Goal: Information Seeking & Learning: Learn about a topic

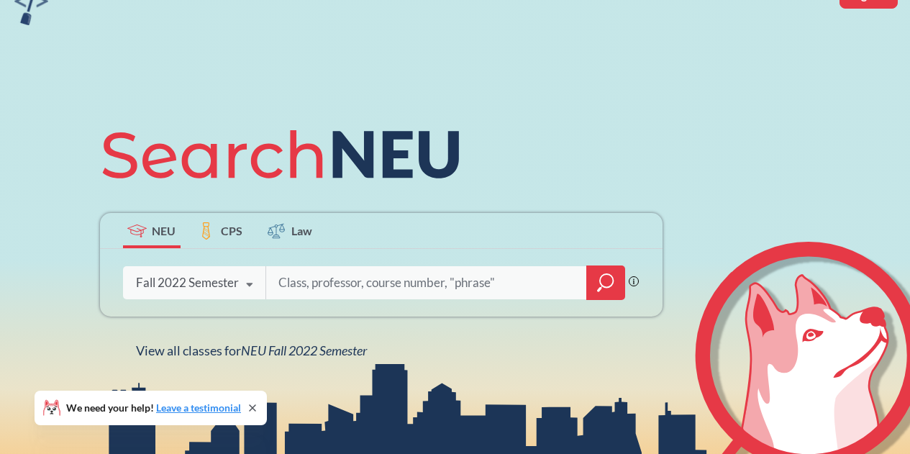
scroll to position [80, 0]
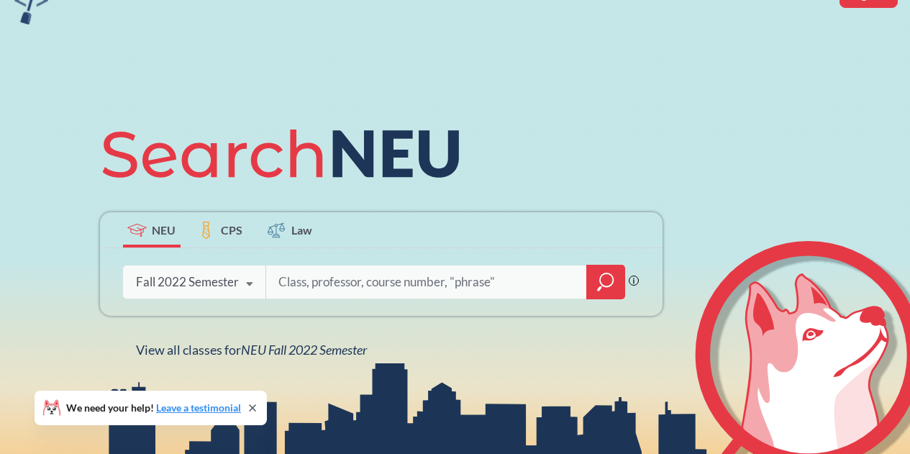
click at [599, 284] on icon "magnifying glass" at bounding box center [605, 282] width 17 height 20
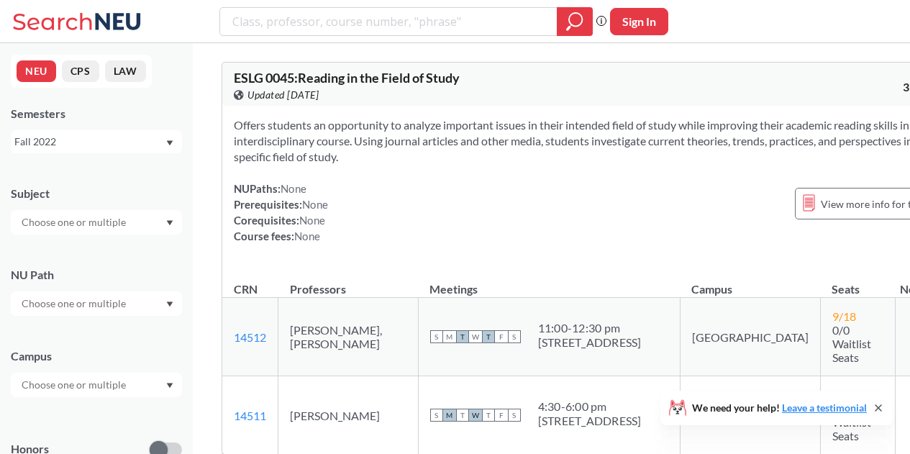
click at [117, 309] on input "text" at bounding box center [74, 303] width 121 height 17
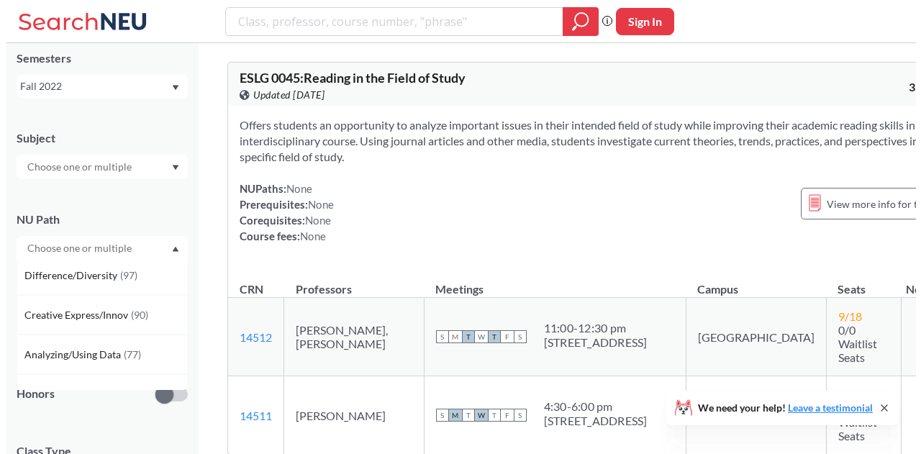
scroll to position [125, 0]
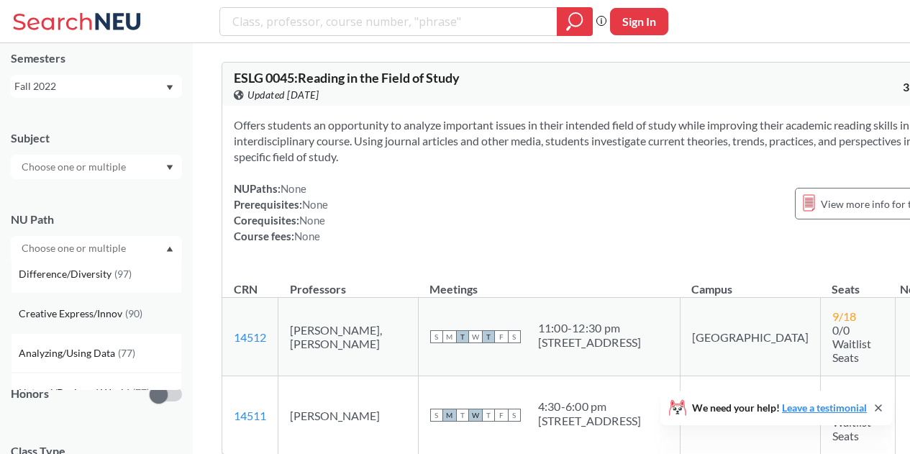
click at [120, 312] on span "Creative Express/Innov" at bounding box center [72, 314] width 107 height 16
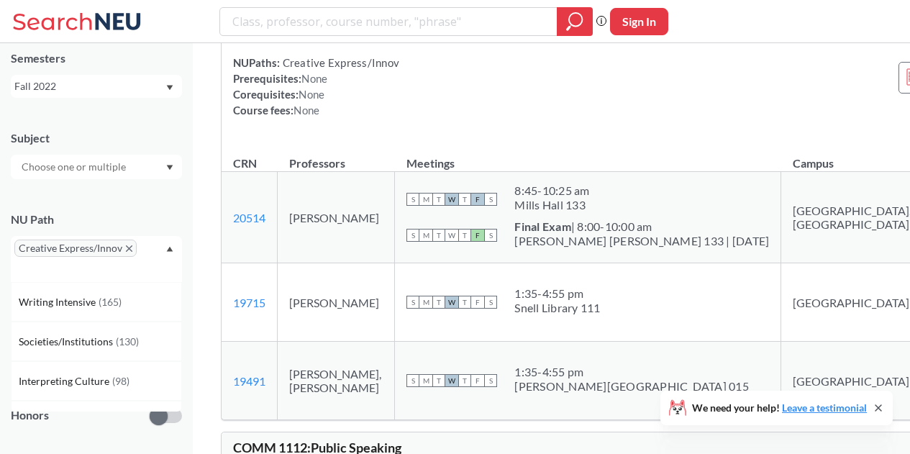
scroll to position [1466, 0]
click at [436, 12] on input "search" at bounding box center [389, 21] width 316 height 24
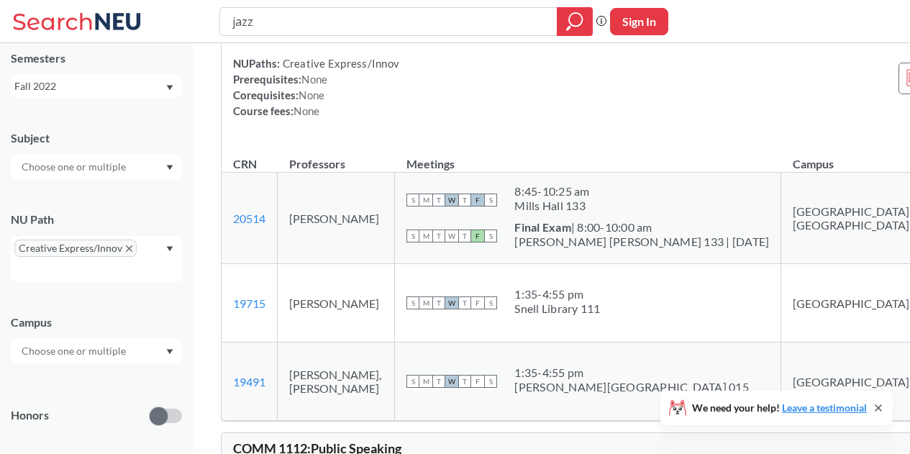
type input "jazz"
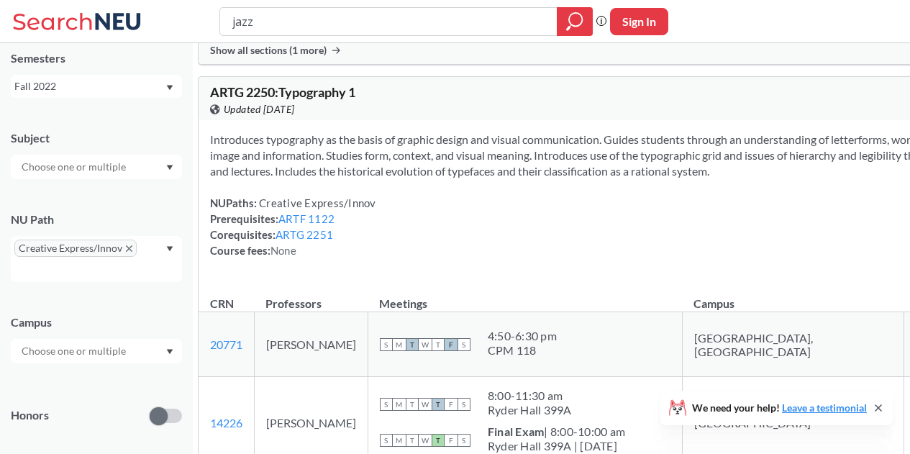
scroll to position [16250, 0]
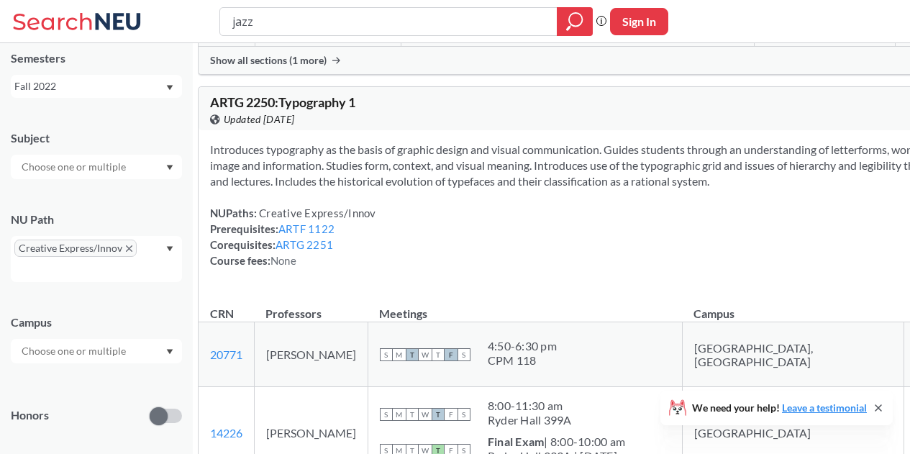
copy span "2240"
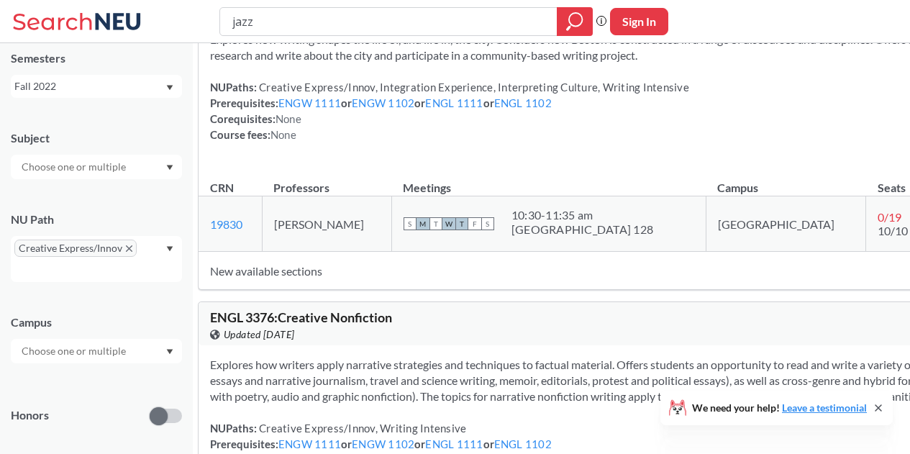
scroll to position [28192, 0]
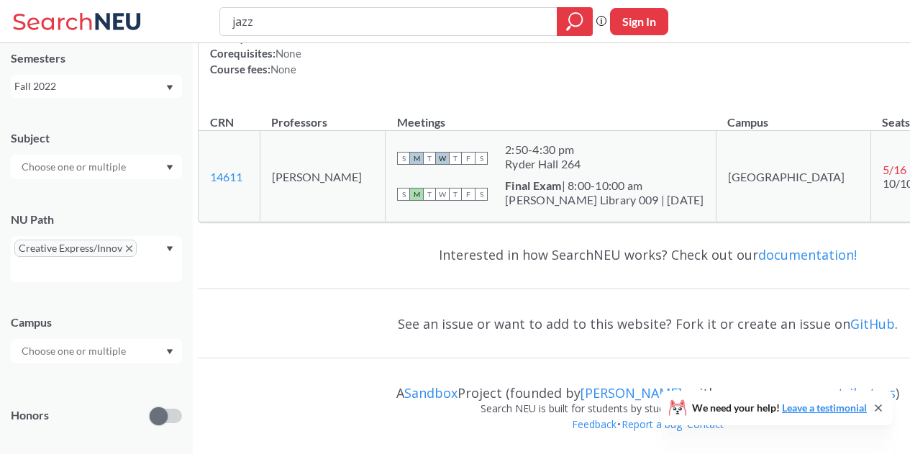
scroll to position [38558, 0]
drag, startPoint x: 410, startPoint y: 25, endPoint x: 228, endPoint y: 4, distance: 183.3
click at [228, 4] on div "jazz Phrase search guarantees the exact search appears in the results. Ex. If y…" at bounding box center [455, 21] width 910 height 43
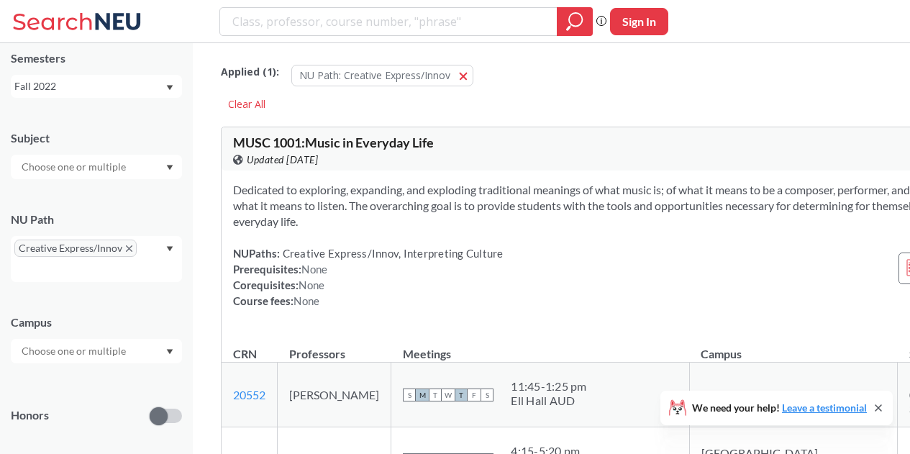
click at [122, 85] on div "Fall 2022" at bounding box center [89, 86] width 150 height 16
click at [102, 124] on div "Fall 2025" at bounding box center [100, 118] width 163 height 16
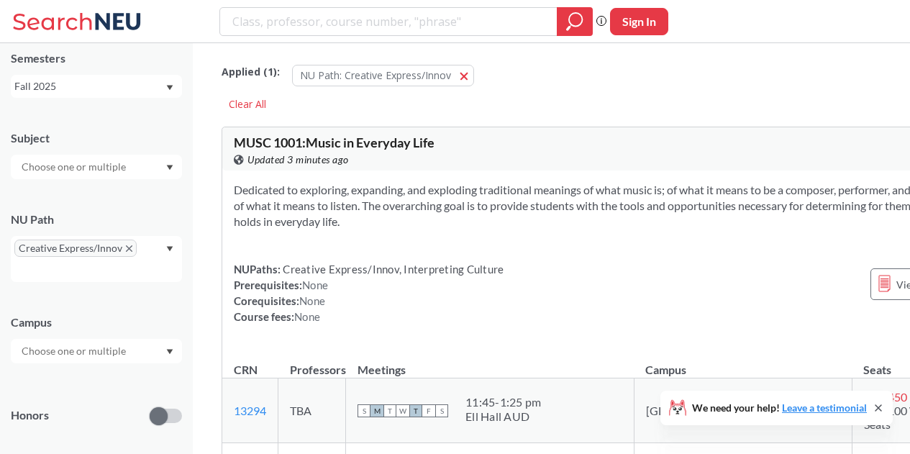
click at [289, 140] on span "MUSC 1001 : Music in Everyday Life" at bounding box center [334, 143] width 201 height 16
copy span "1001"
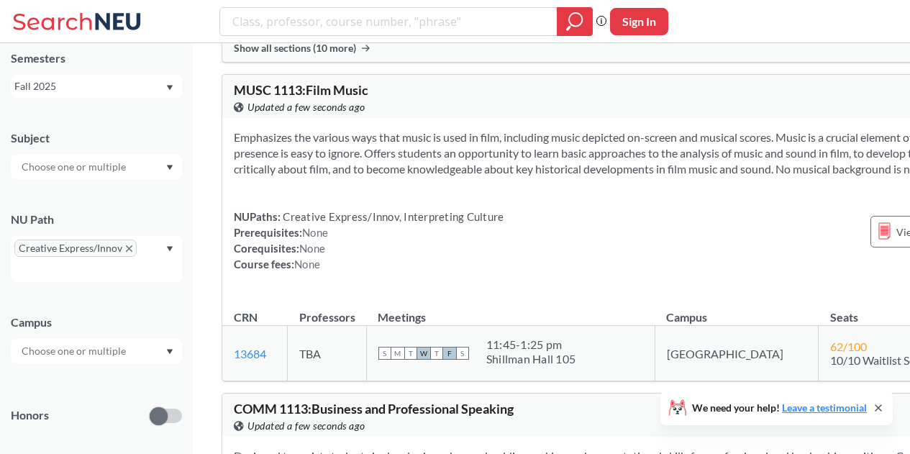
scroll to position [2268, 0]
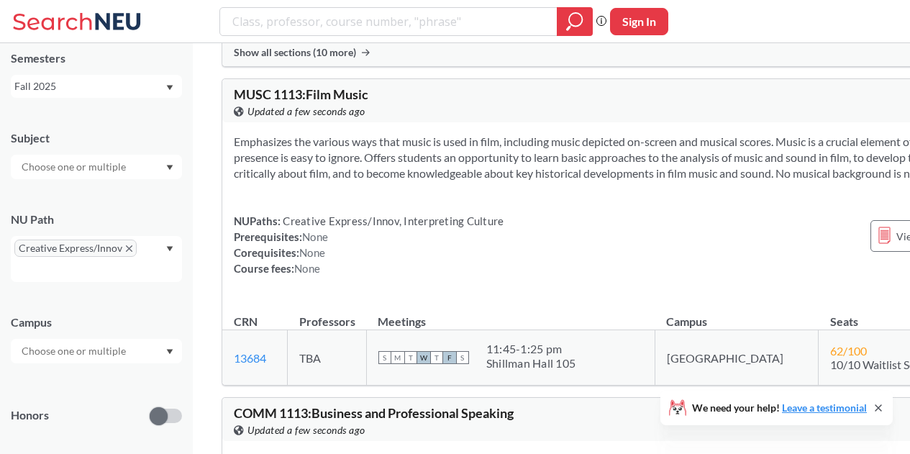
click at [284, 102] on span "MUSC 1113 : Film Music" at bounding box center [301, 94] width 135 height 16
copy span "1113"
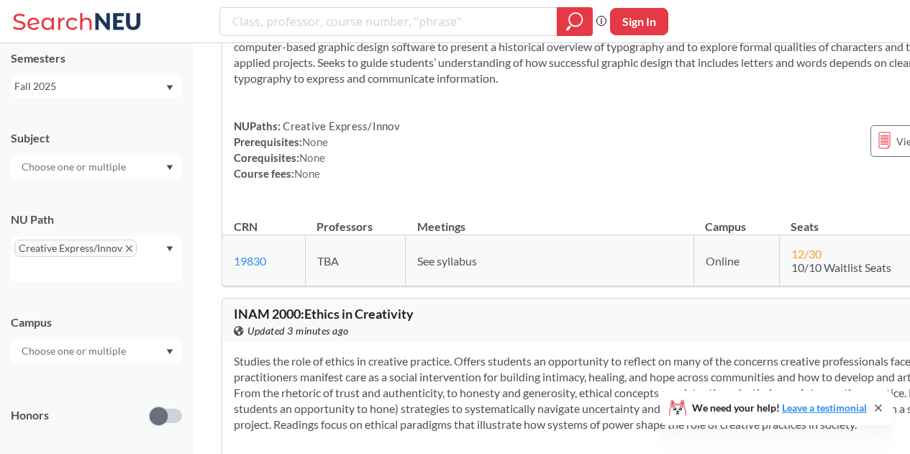
scroll to position [14815, 0]
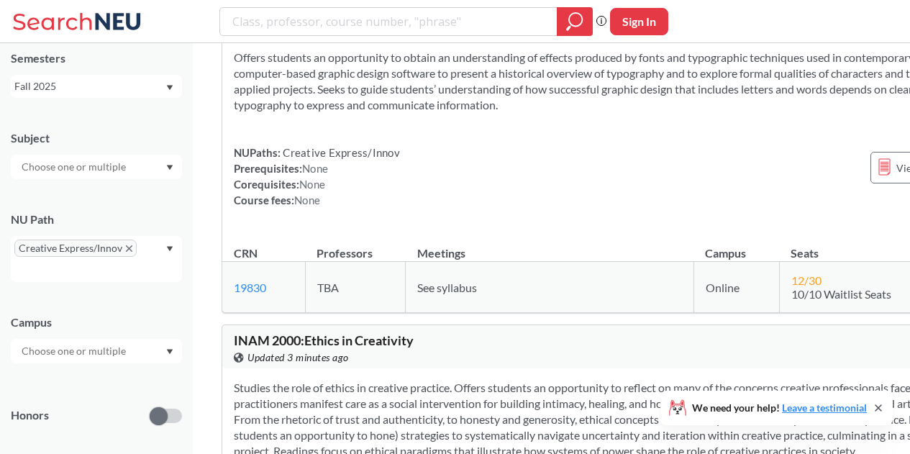
copy span "1801"
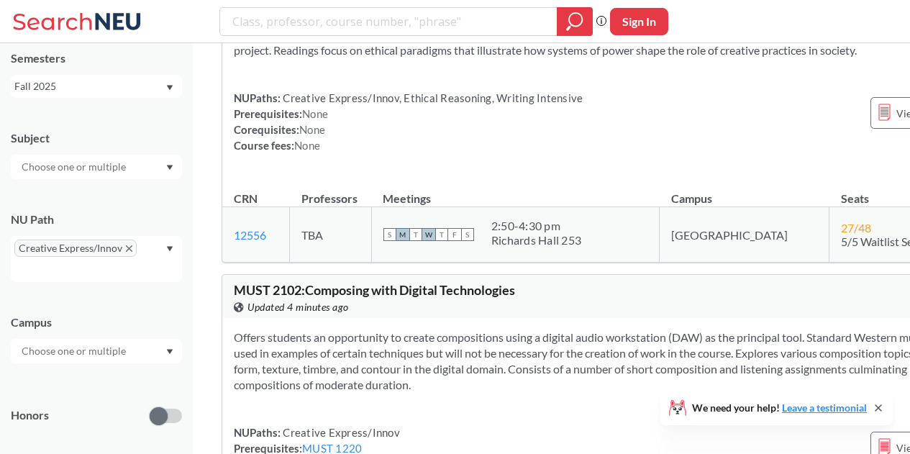
scroll to position [15143, 0]
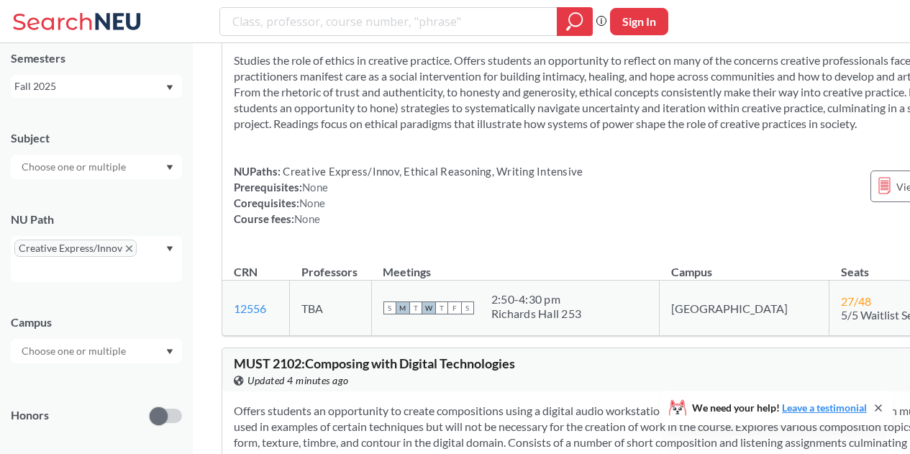
copy span "2000"
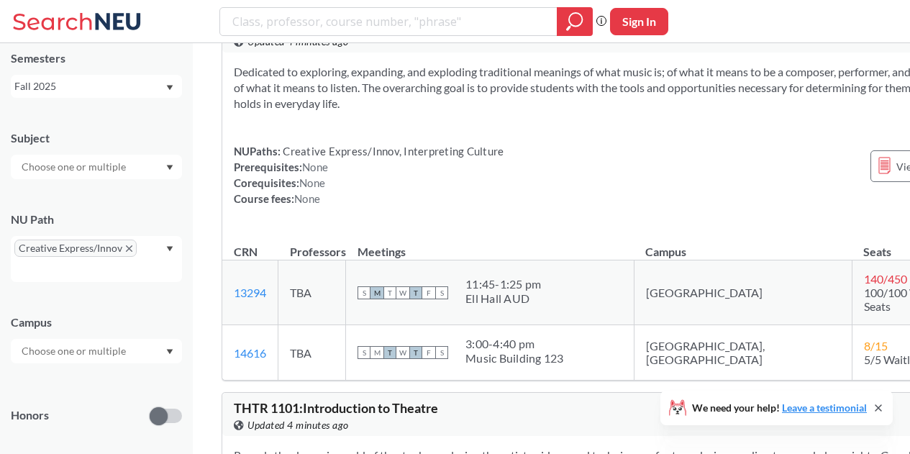
scroll to position [0, 0]
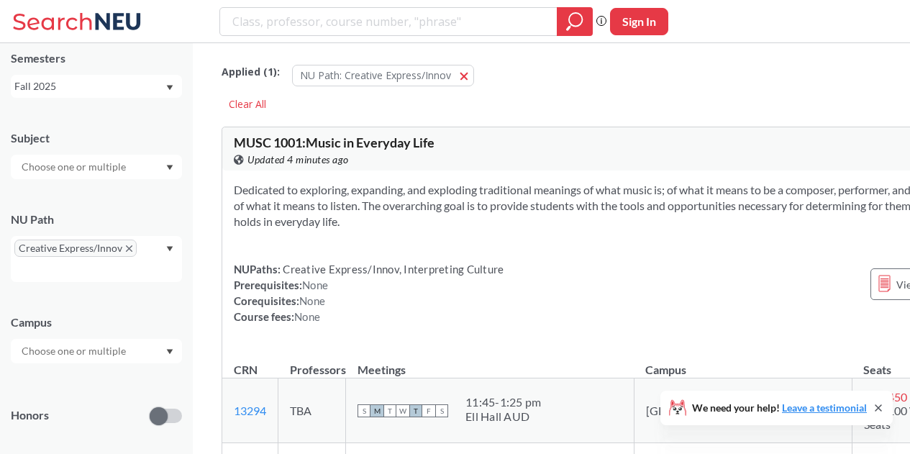
click at [286, 145] on span "MUSC 1001 : Music in Everyday Life" at bounding box center [334, 143] width 201 height 16
copy span "1001"
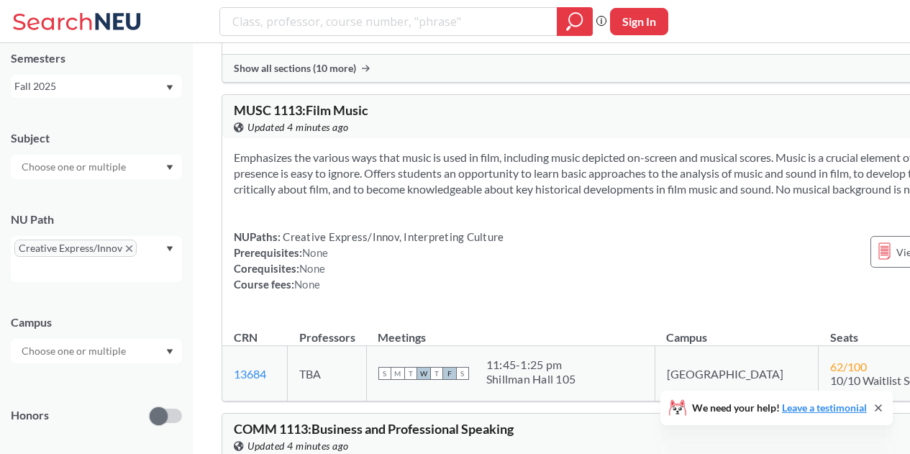
scroll to position [2250, 0]
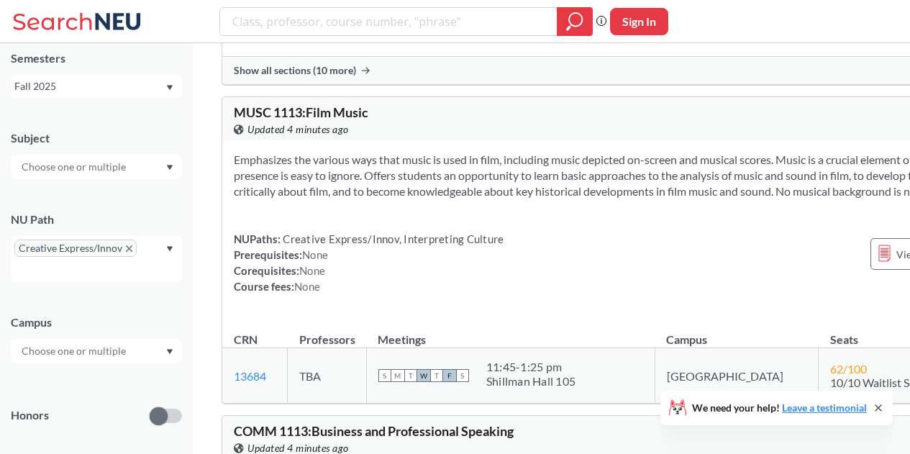
click at [287, 120] on span "MUSC 1113 : Film Music" at bounding box center [301, 112] width 135 height 16
copy span "1113"
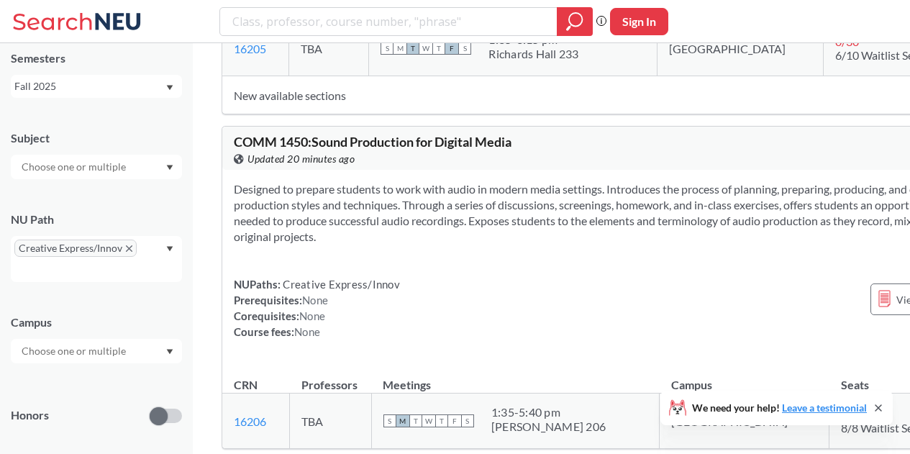
scroll to position [13265, 0]
copy span "1320"
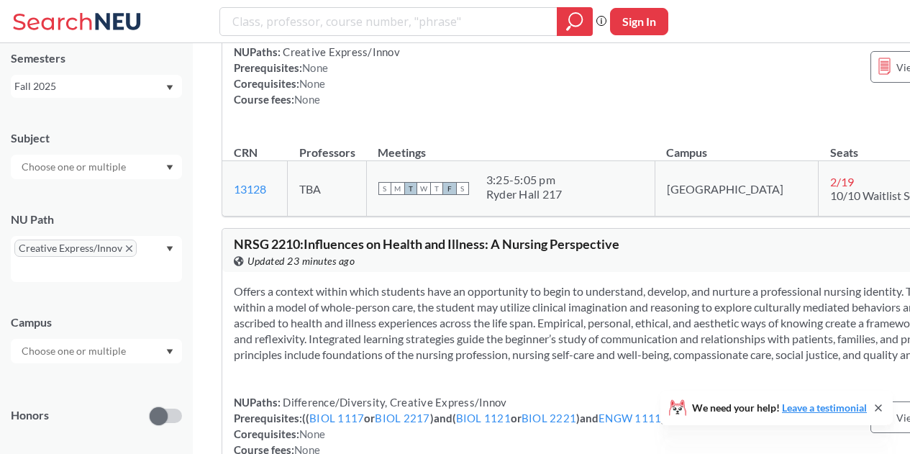
scroll to position [17254, 0]
copy span "2200"
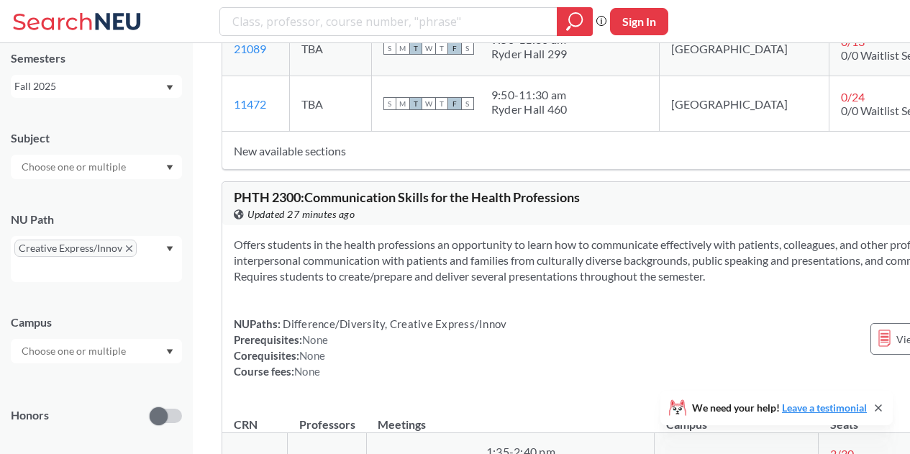
scroll to position [18542, 0]
